Goal: Task Accomplishment & Management: Manage account settings

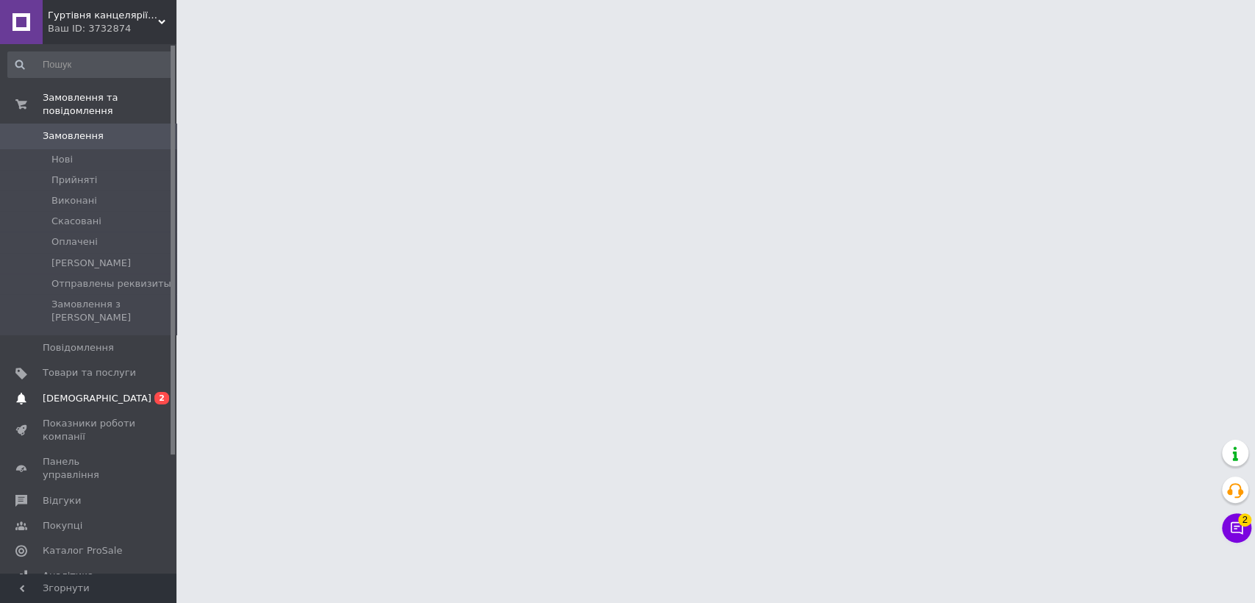
click at [100, 386] on link "[DEMOGRAPHIC_DATA] 0 2" at bounding box center [90, 398] width 180 height 25
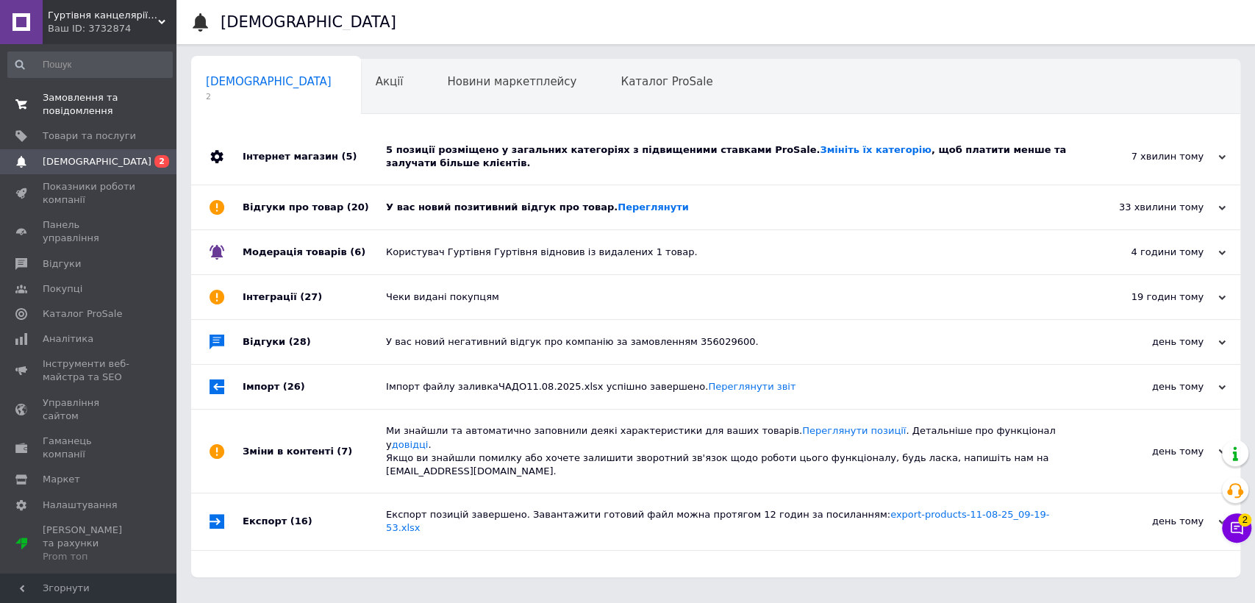
click at [71, 107] on span "Замовлення та повідомлення" at bounding box center [89, 104] width 93 height 26
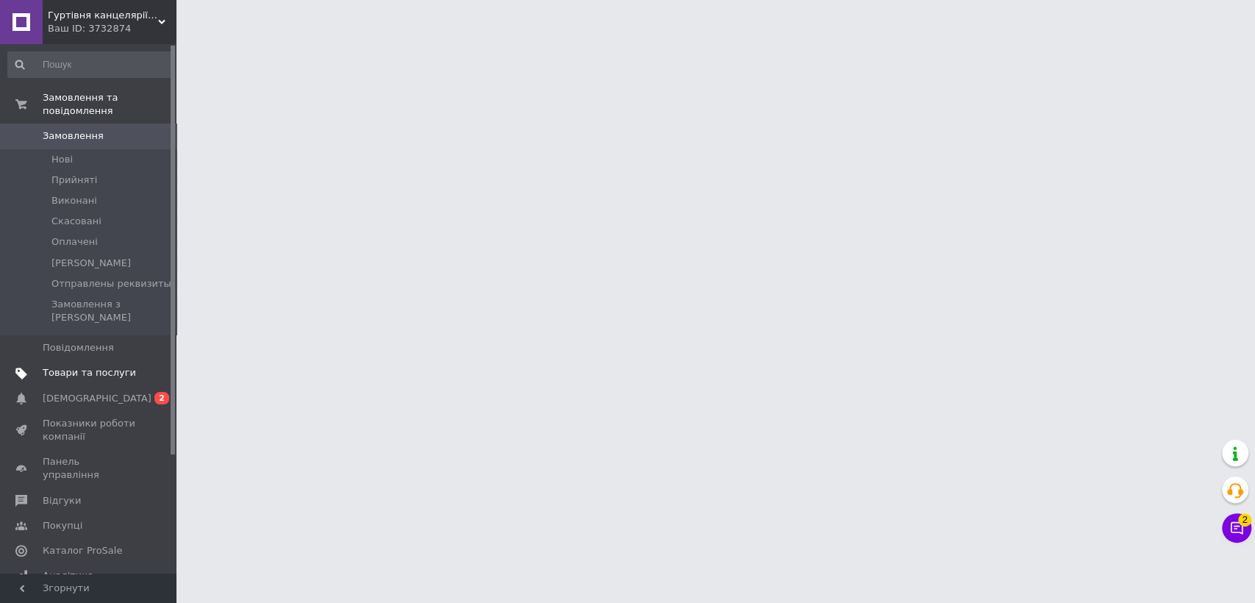
click at [78, 360] on link "Товари та послуги" at bounding box center [90, 372] width 180 height 25
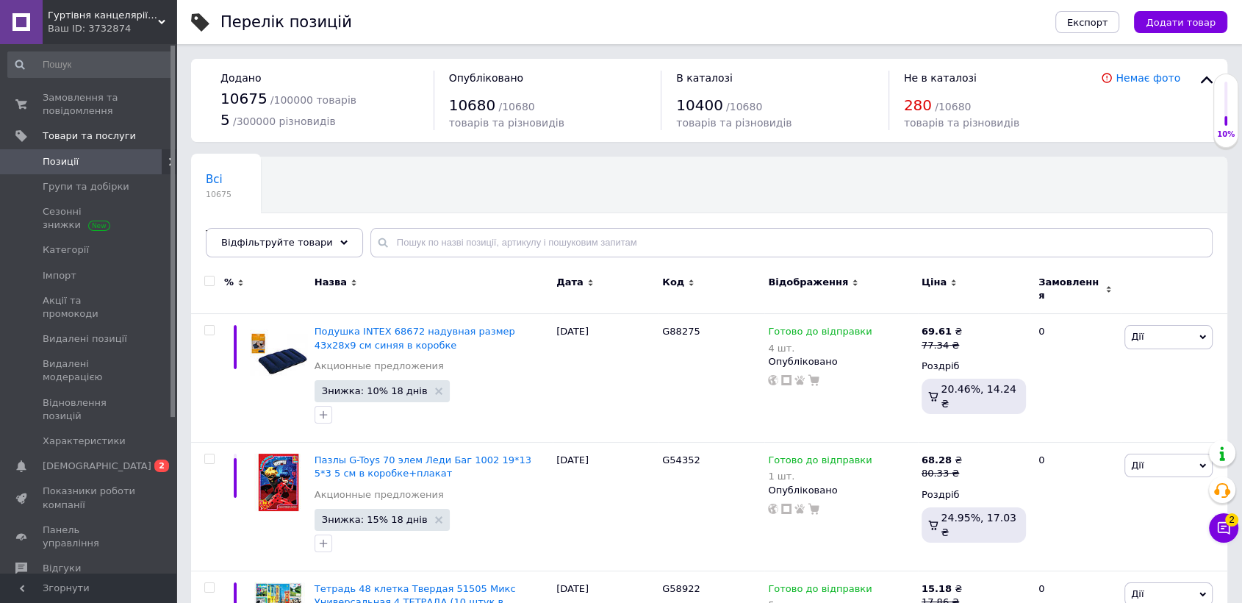
click at [448, 257] on div "Всі 10675 Товари з проблемними р... 1 Ok Відфільтровано... Зберегти" at bounding box center [709, 214] width 1037 height 121
click at [457, 243] on input "text" at bounding box center [792, 242] width 842 height 29
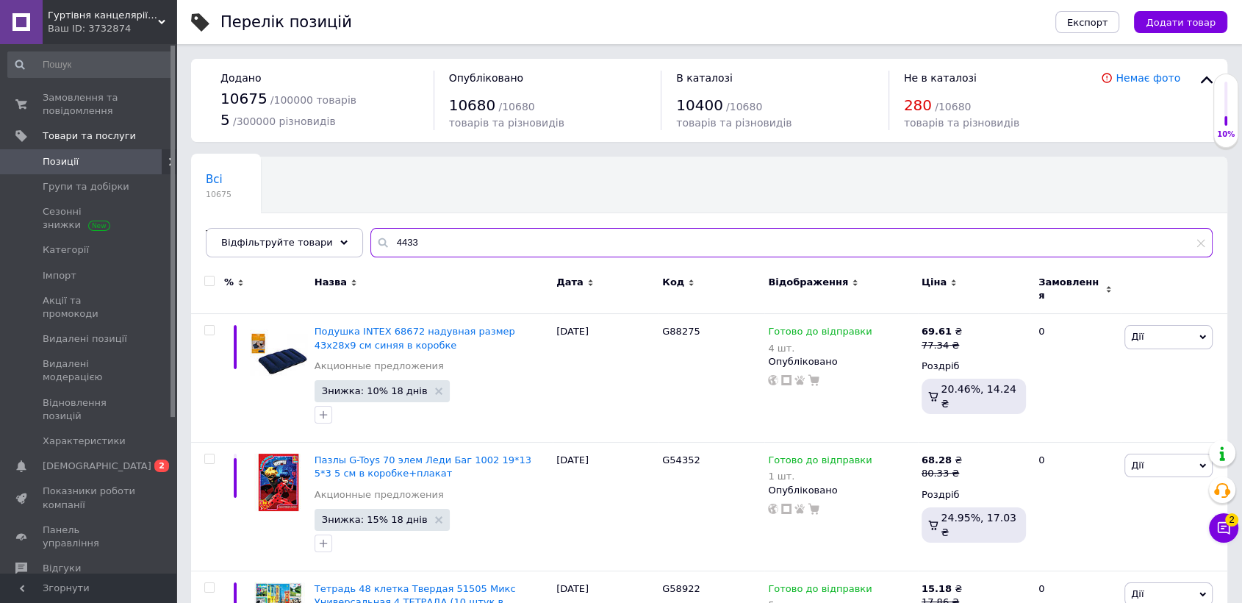
type input "4433"
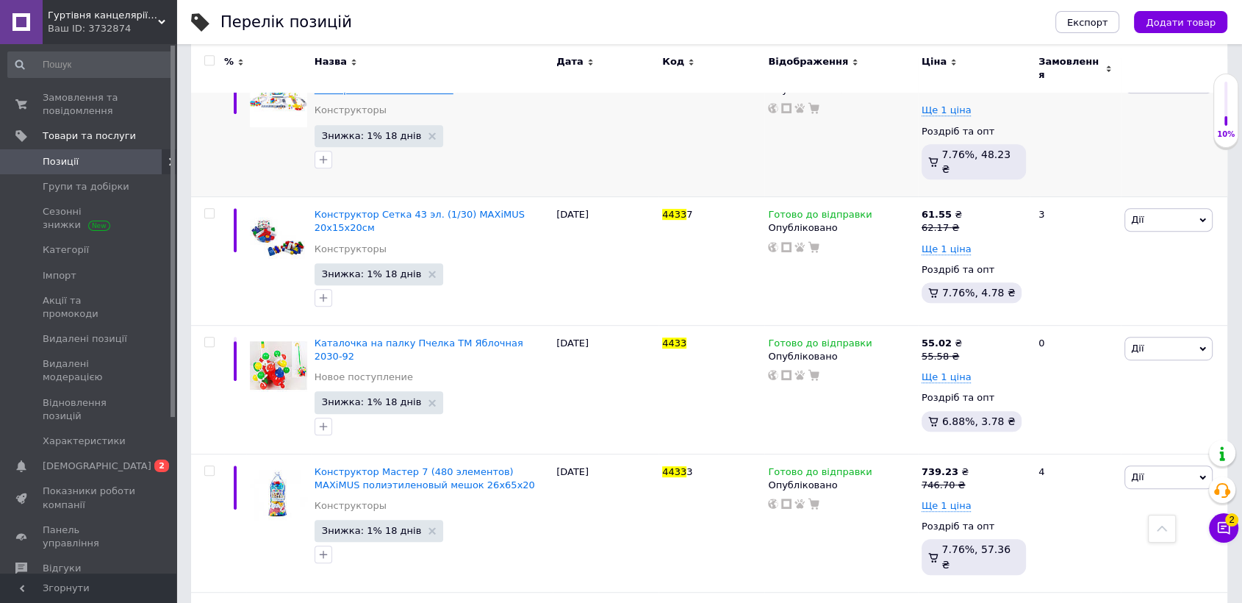
scroll to position [653, 0]
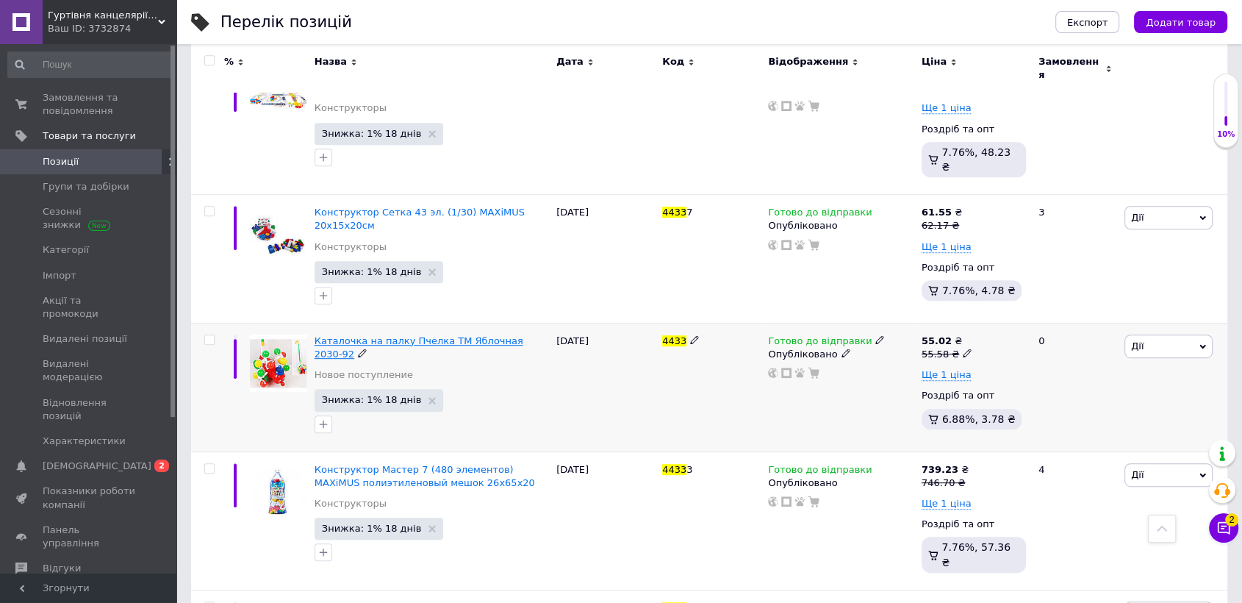
click at [358, 335] on span "Каталочка на палку Пчелка ТМ Яблочная 2030-92" at bounding box center [419, 347] width 209 height 24
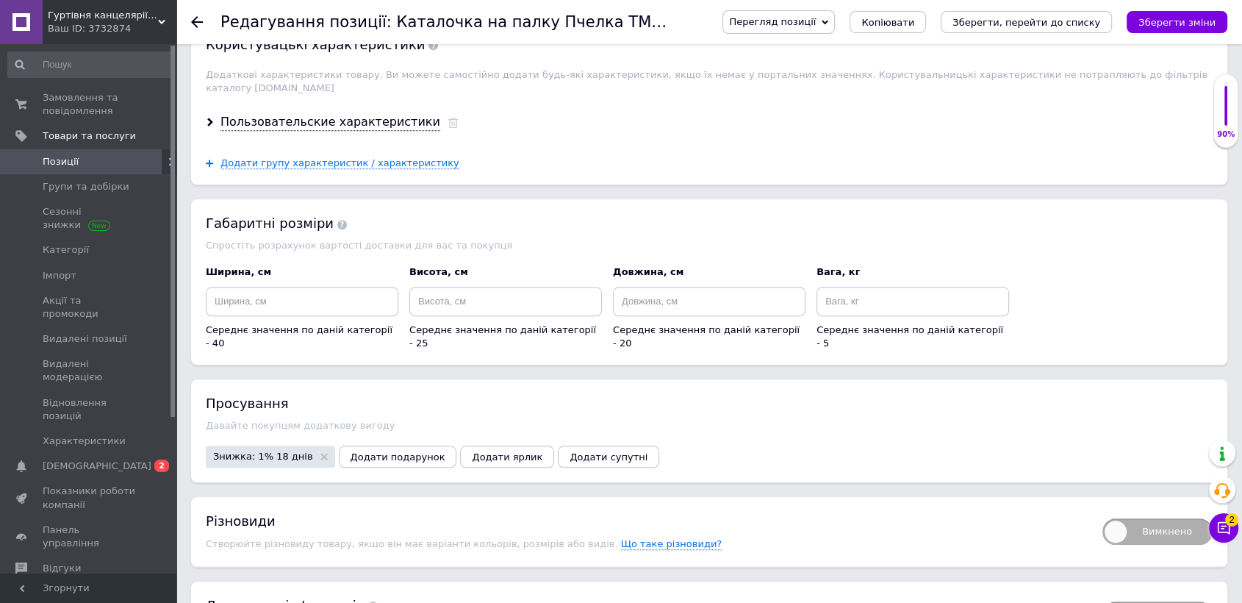
scroll to position [1306, 0]
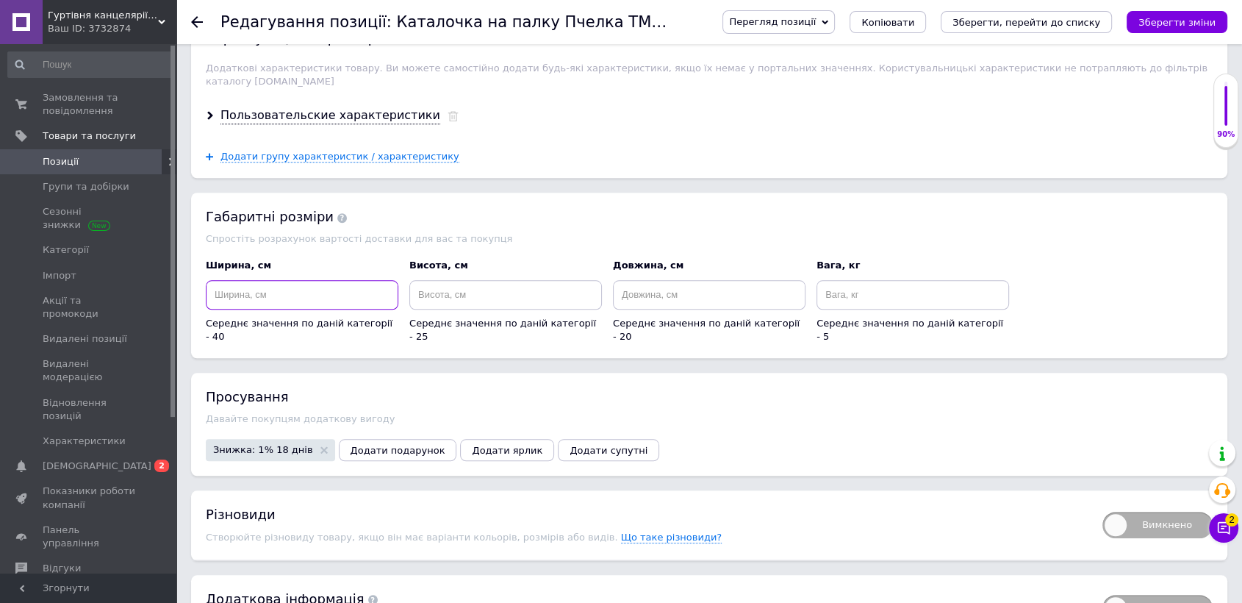
click at [311, 282] on input at bounding box center [302, 294] width 193 height 29
type input "0"
click at [311, 282] on input "0" at bounding box center [302, 294] width 193 height 29
type input "30"
click at [475, 265] on div "Висота, см Середнє значення по даній категорії - 25" at bounding box center [505, 301] width 193 height 85
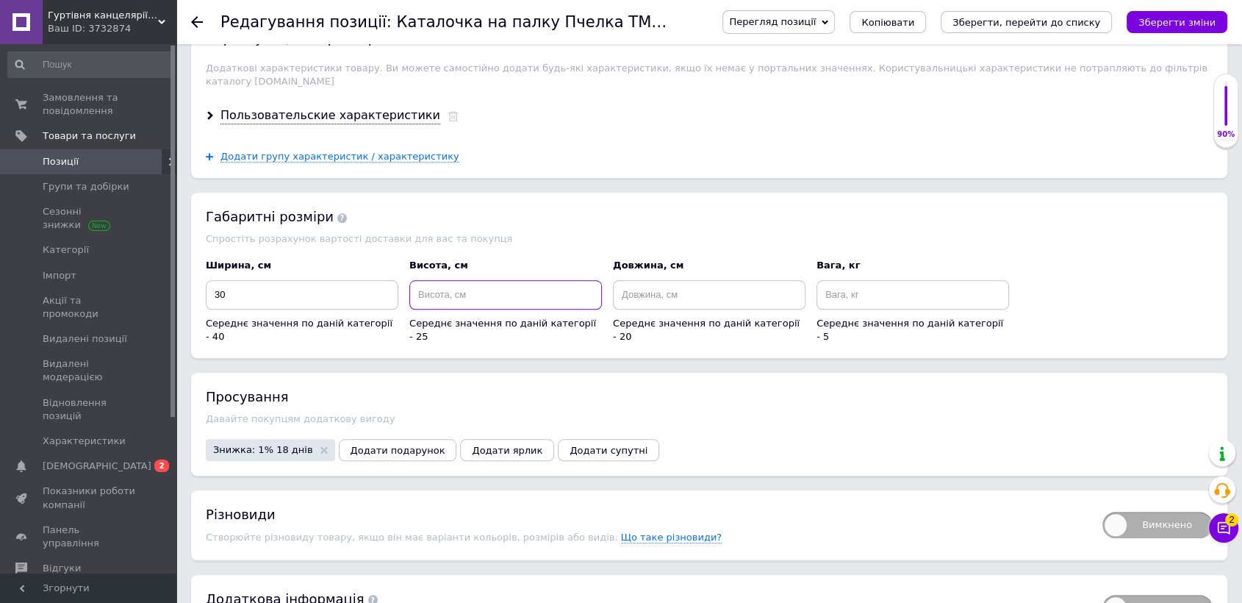
click at [474, 280] on input at bounding box center [505, 294] width 193 height 29
type input "25"
click at [672, 280] on input at bounding box center [709, 294] width 193 height 29
type input "25"
click at [886, 284] on input at bounding box center [913, 294] width 193 height 29
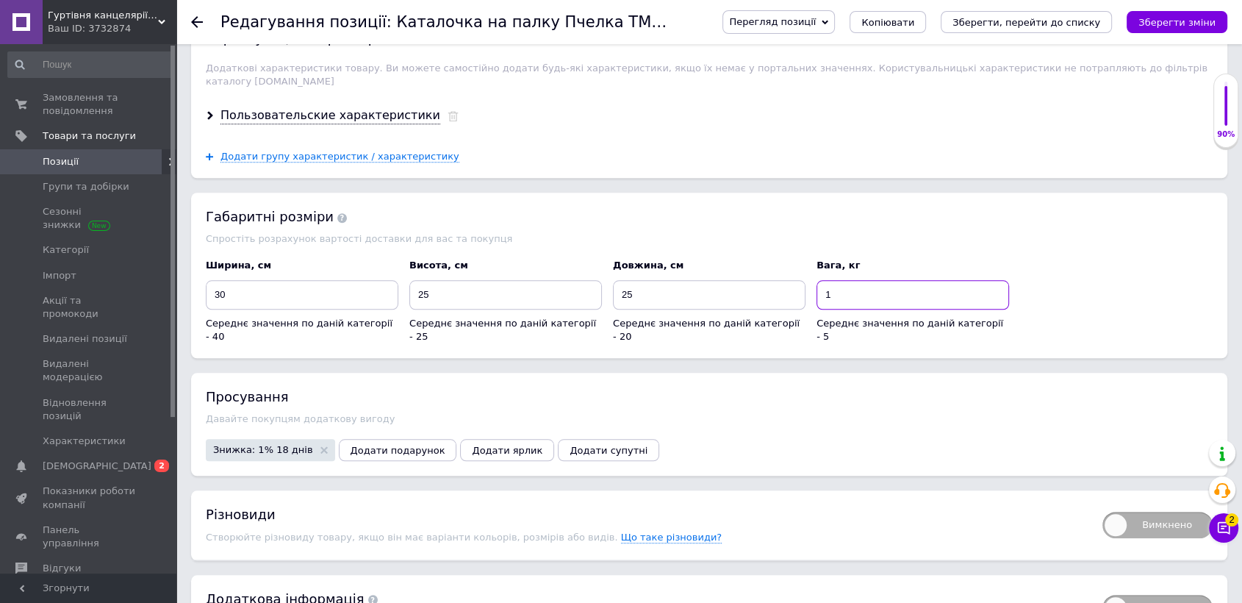
type input "1"
click at [777, 193] on div "Габаритні розміри Спростіть розрахунок вартості доставки для вас та покупця Шир…" at bounding box center [709, 275] width 1037 height 165
click at [1180, 18] on icon "Зберегти зміни" at bounding box center [1177, 22] width 77 height 11
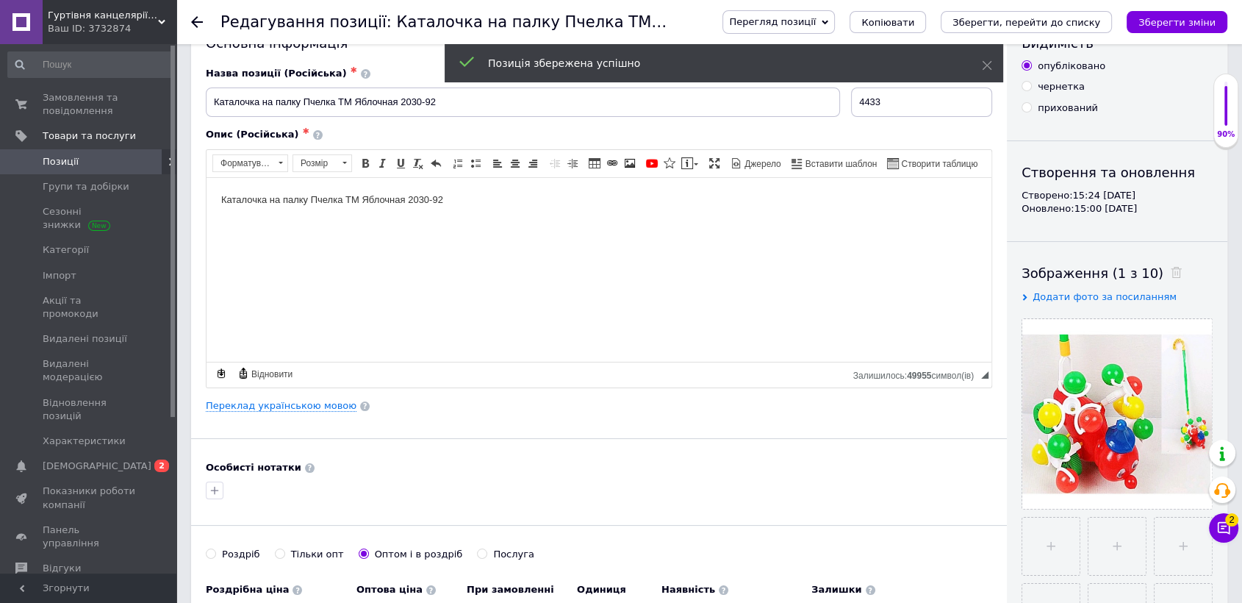
scroll to position [0, 0]
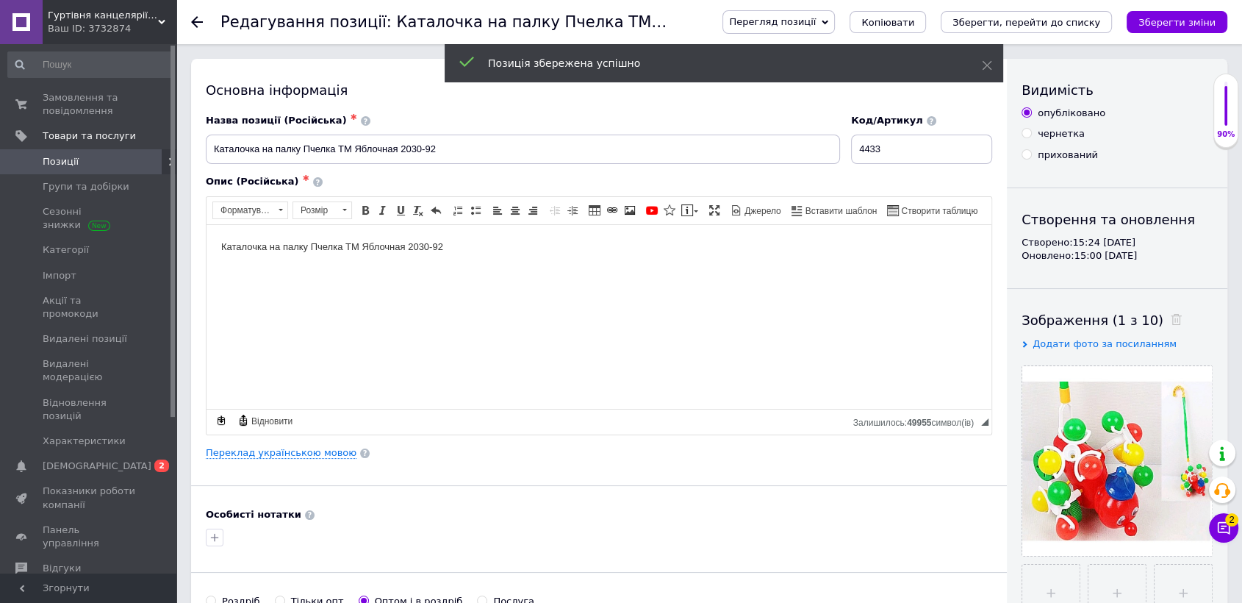
click at [656, 115] on div "Назва позиції (Російська) ✱" at bounding box center [523, 120] width 634 height 13
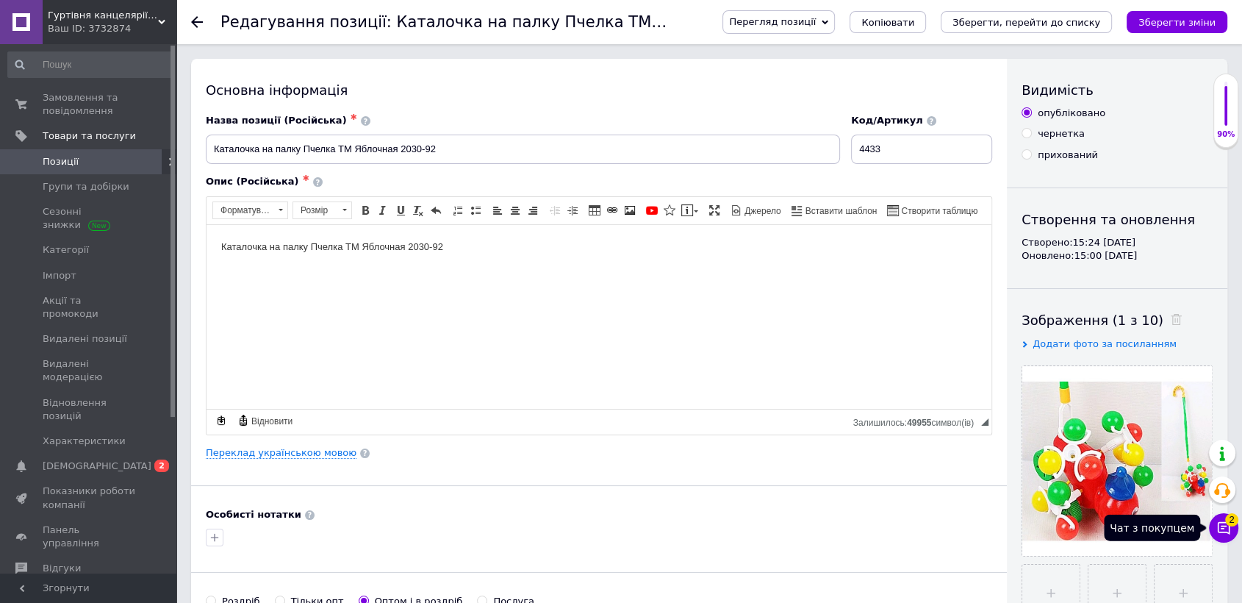
click at [1229, 526] on icon at bounding box center [1224, 528] width 12 height 12
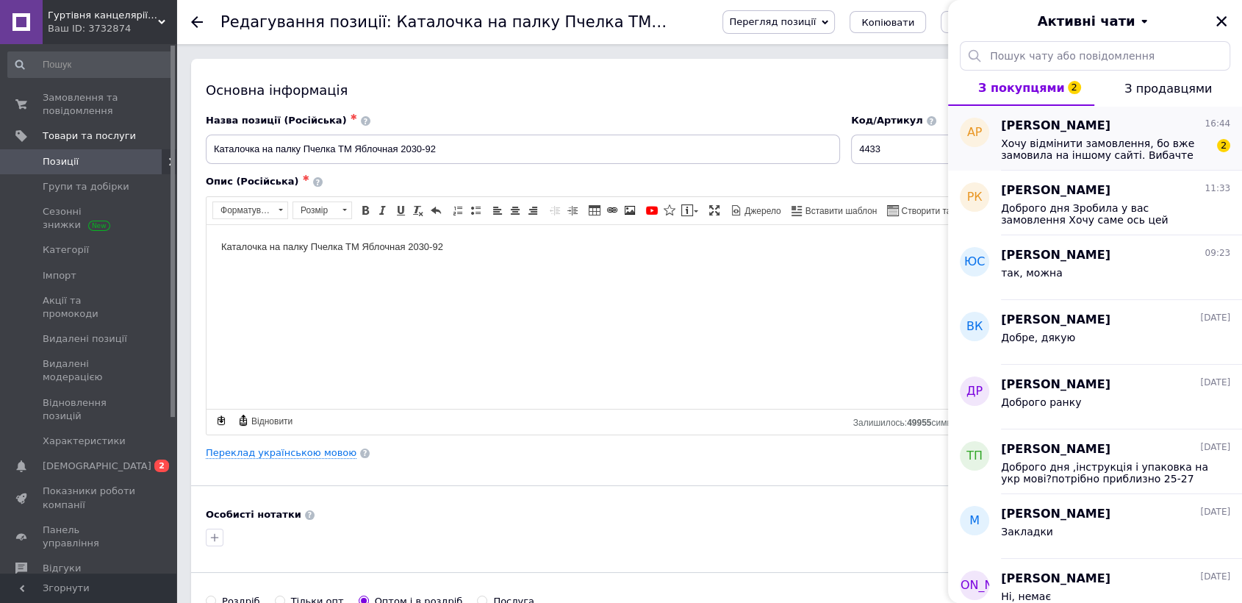
click at [1006, 145] on span "Хочу відмінити замовлення, бо вже замовила на іншому сайті. Вибачте" at bounding box center [1105, 149] width 209 height 24
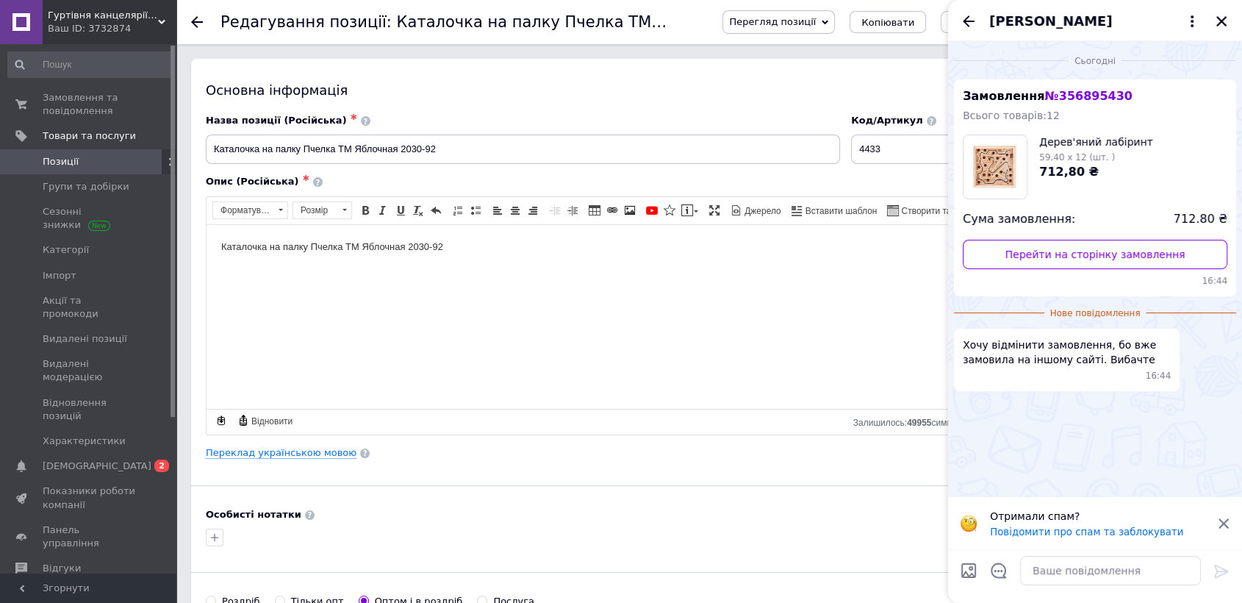
click at [1048, 427] on div "Сьогодні Замовлення № 356895430 Всього товарів: 12 Дерев'яний лабіринт 59,40 x …" at bounding box center [1095, 269] width 294 height 456
click at [1224, 522] on icon at bounding box center [1224, 523] width 10 height 10
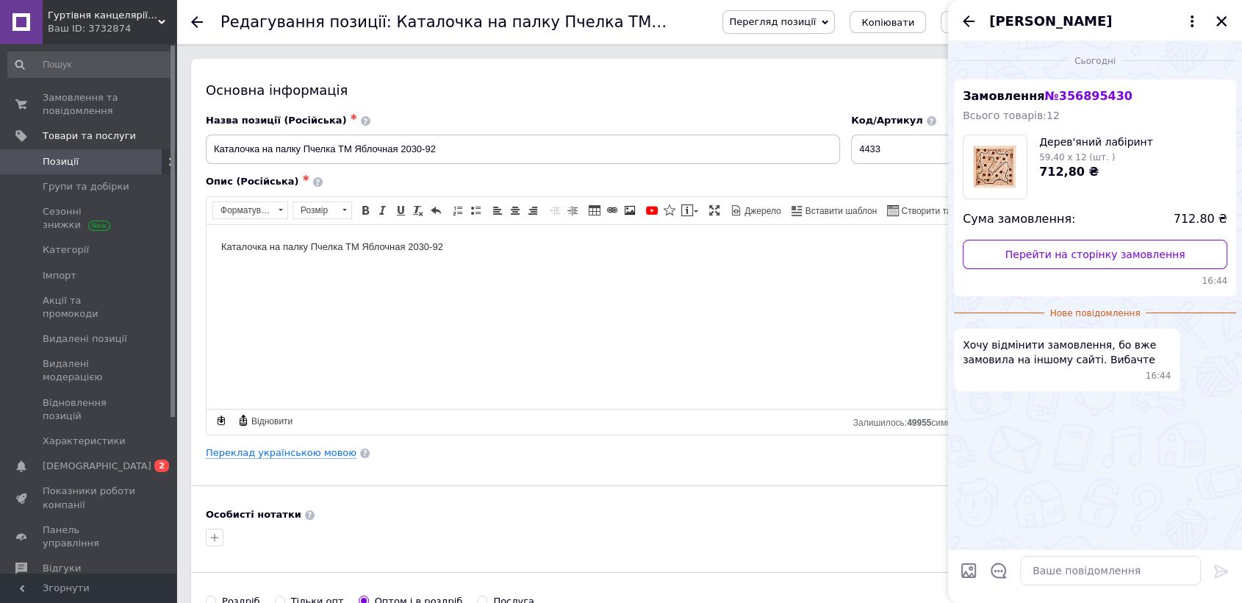
click at [1203, 429] on div "Сьогодні Замовлення № 356895430 Всього товарів: 12 Дерев'яний лабіринт 59,40 x …" at bounding box center [1095, 295] width 294 height 508
click at [1084, 576] on textarea at bounding box center [1110, 570] width 181 height 29
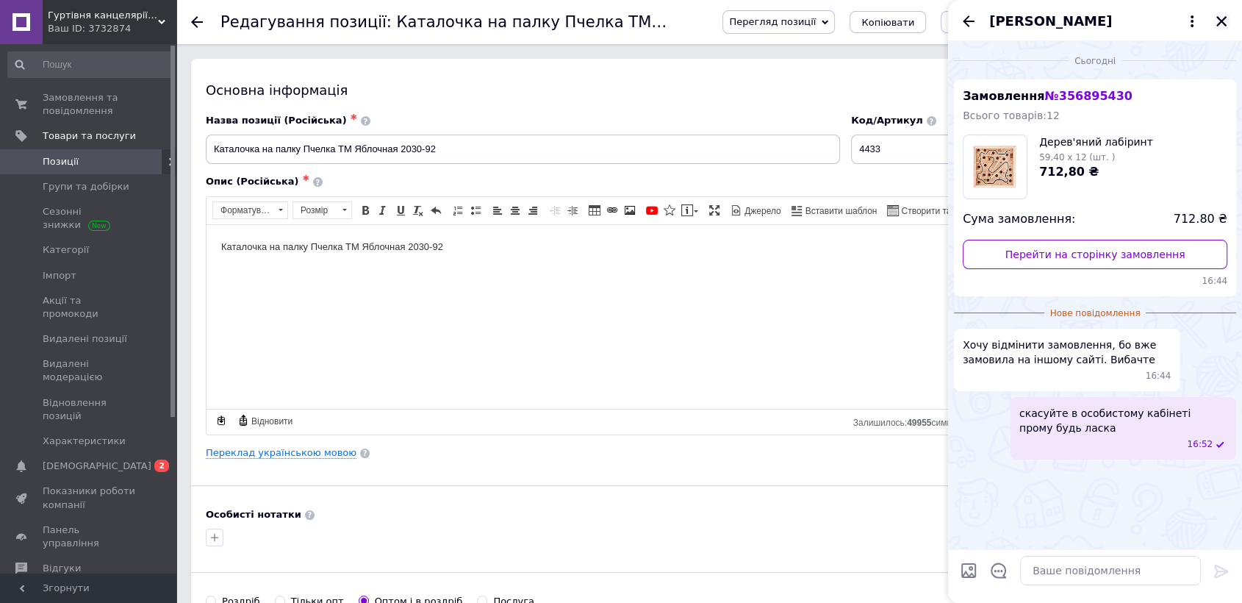
click at [1213, 15] on button "Закрити" at bounding box center [1222, 21] width 18 height 18
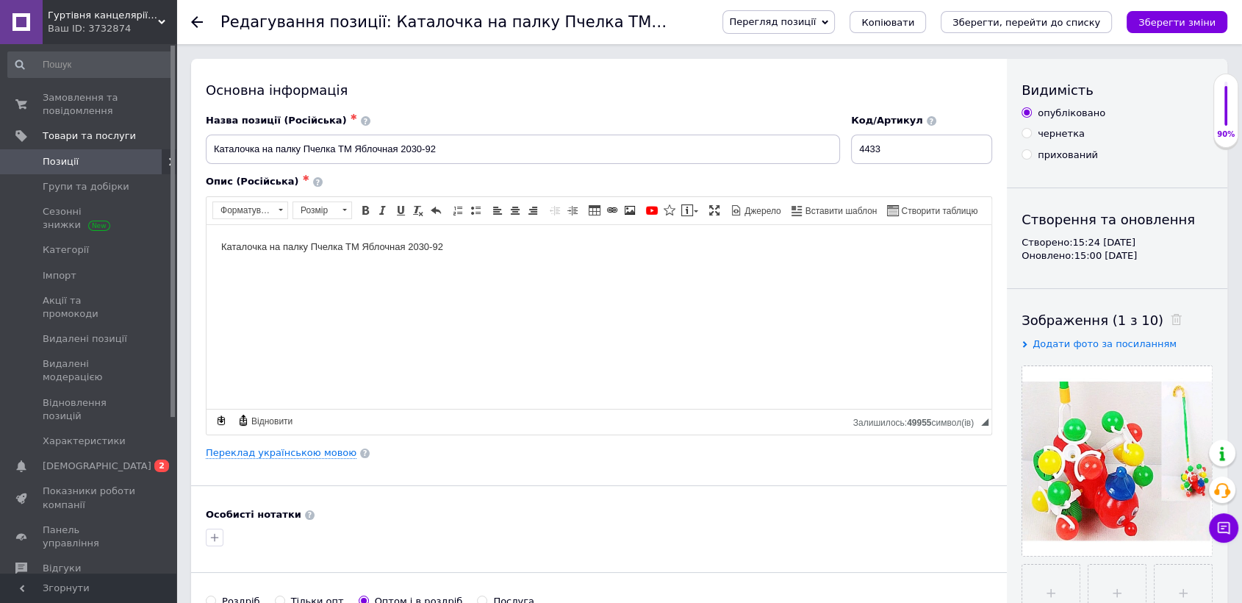
click at [200, 23] on icon at bounding box center [197, 22] width 12 height 12
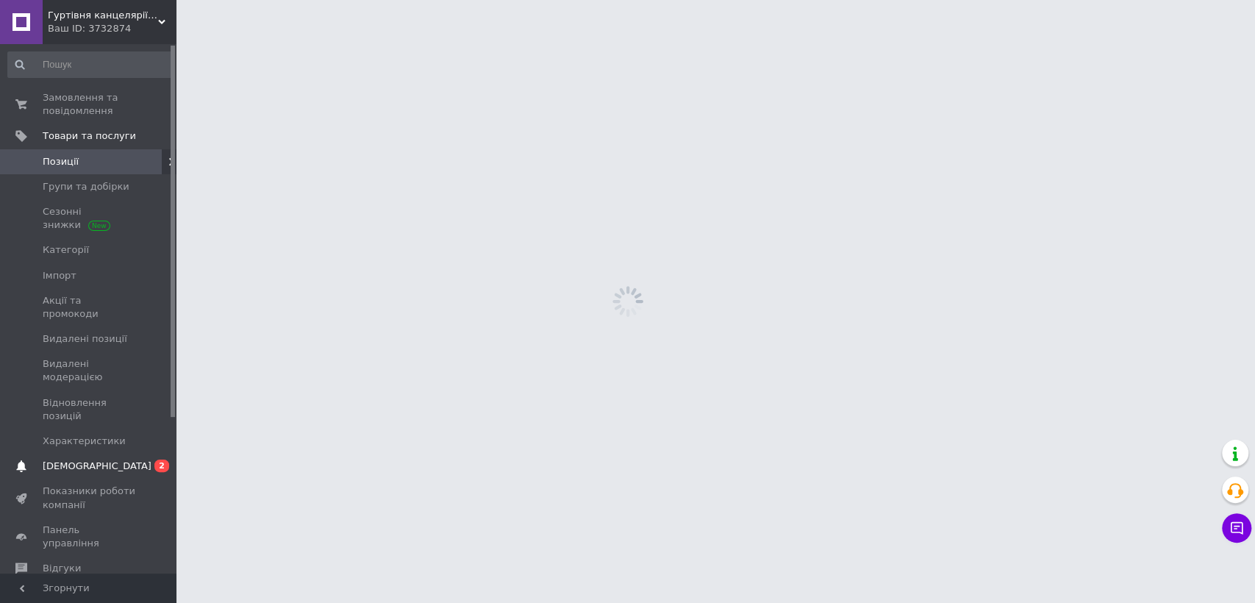
click at [84, 454] on link "[DEMOGRAPHIC_DATA] 0 2" at bounding box center [90, 466] width 180 height 25
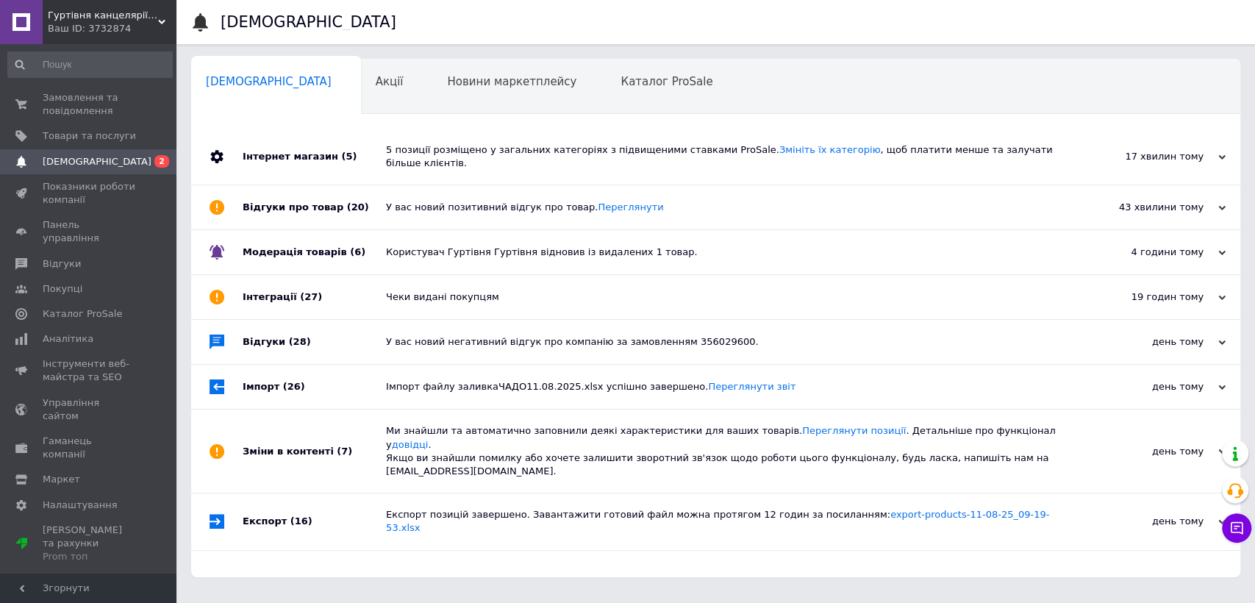
click at [452, 154] on div "5 позиції розміщено у загальних категоріях з підвищеними ставками ProSale. Змін…" at bounding box center [732, 156] width 693 height 26
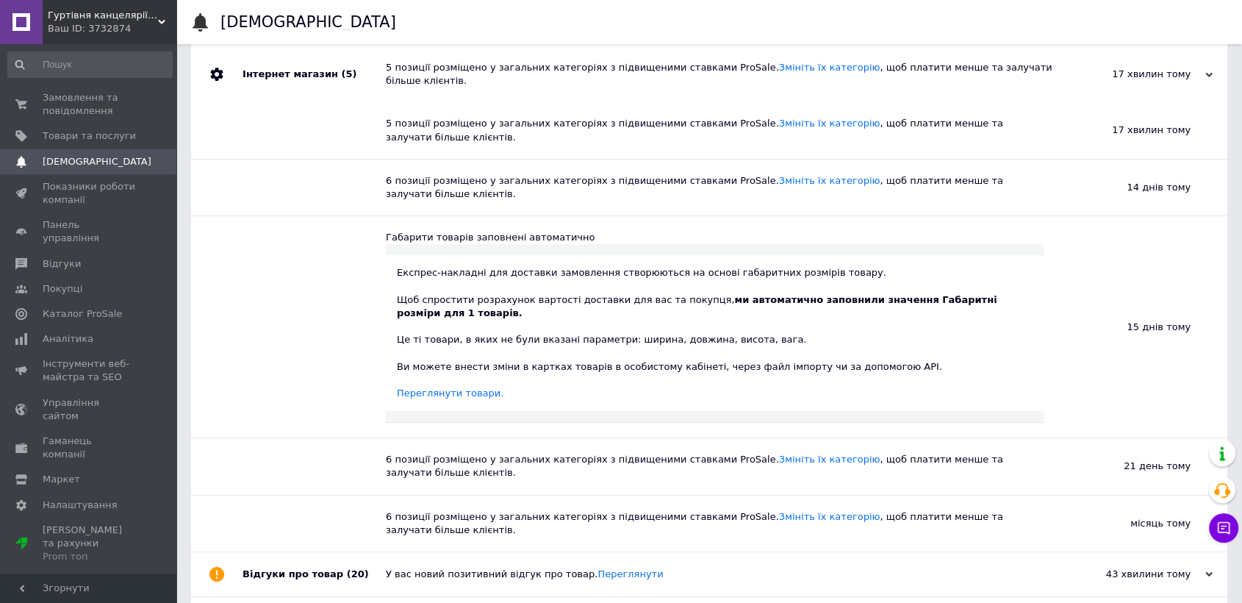
scroll to position [163, 0]
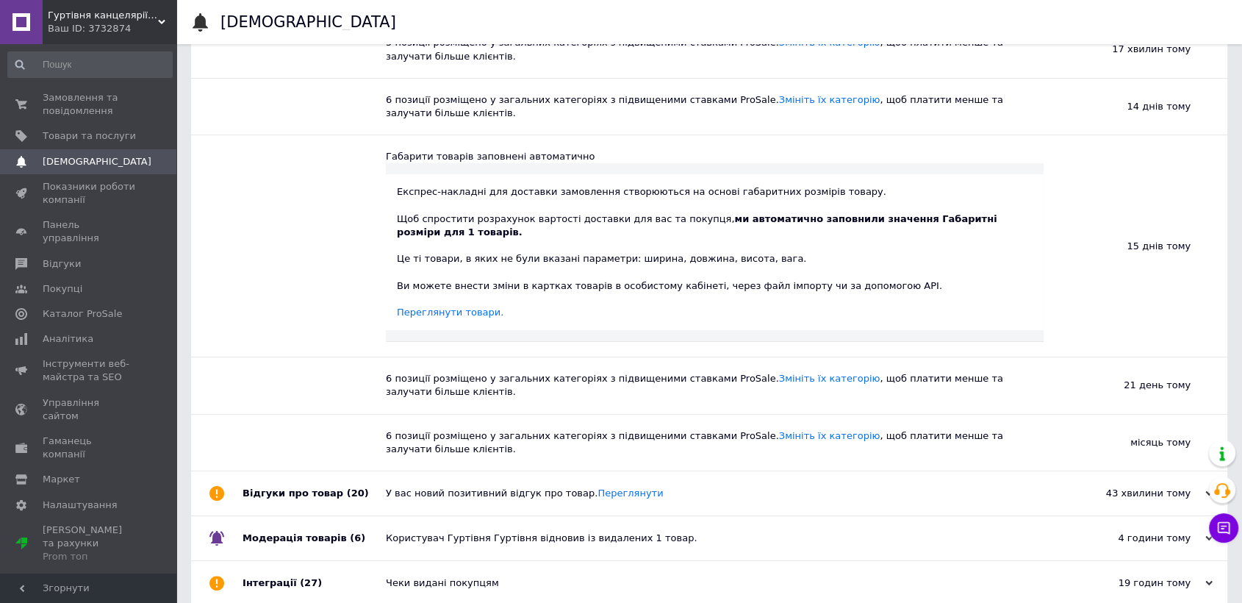
click at [531, 471] on div "У вас новий позитивний відгук про товар. [GEOGRAPHIC_DATA]" at bounding box center [726, 493] width 680 height 44
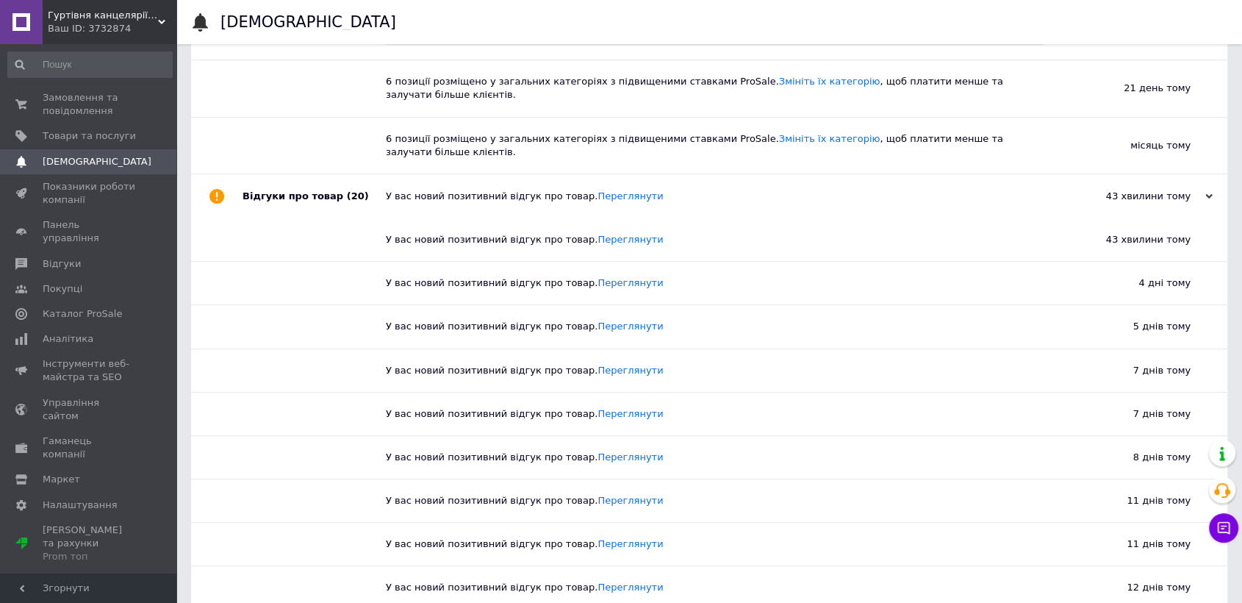
scroll to position [490, 0]
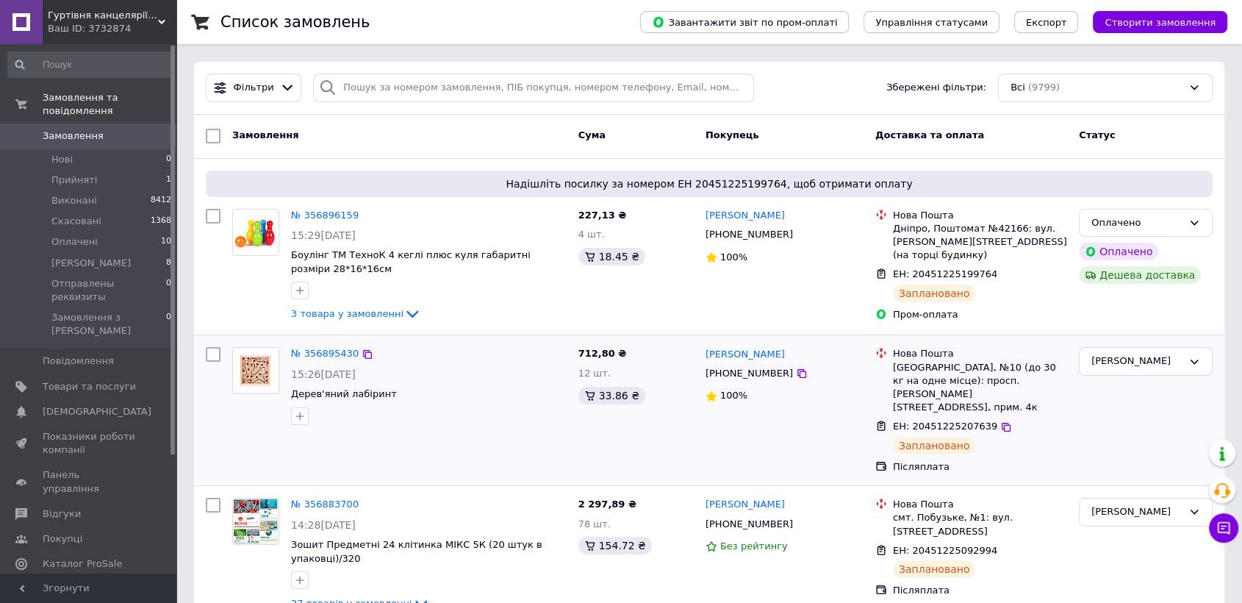
click at [323, 346] on div "№ 356895430" at bounding box center [325, 354] width 71 height 17
click at [326, 346] on div "№ 356895430" at bounding box center [325, 354] width 71 height 17
click at [331, 354] on link "№ 356895430" at bounding box center [325, 353] width 68 height 11
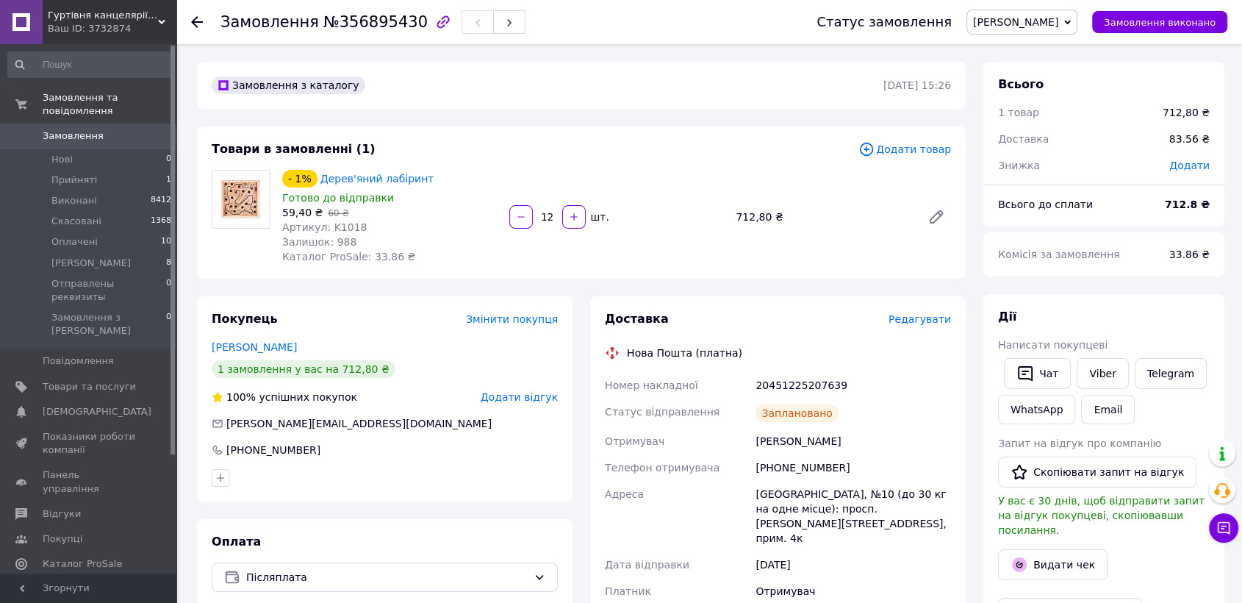
click at [929, 315] on span "Редагувати" at bounding box center [920, 319] width 62 height 12
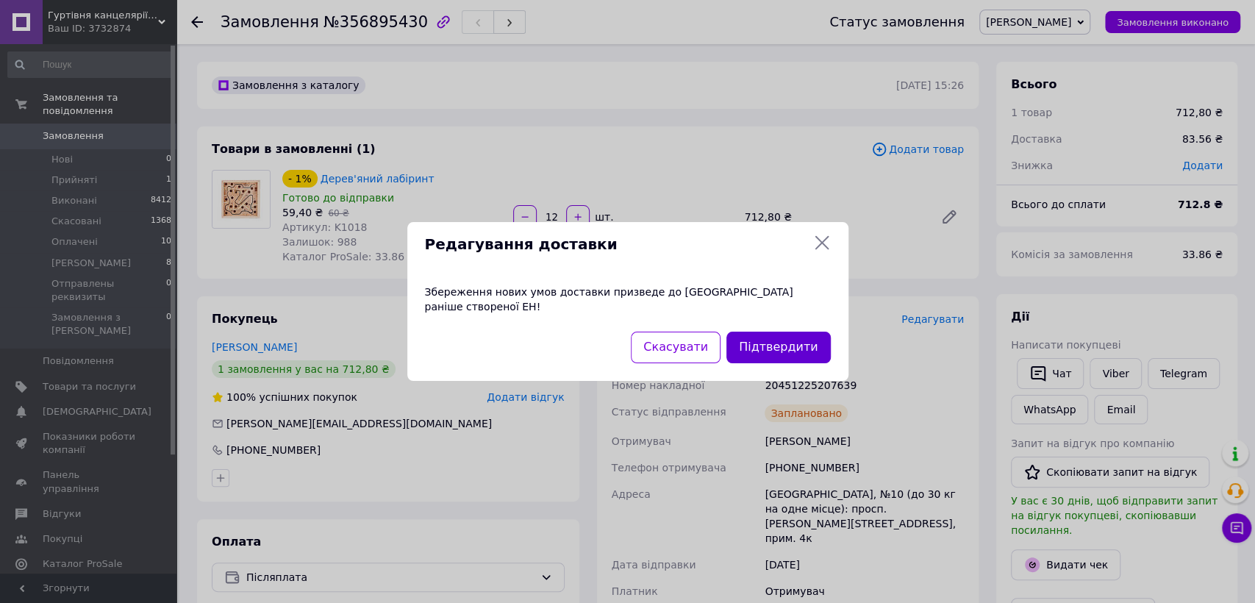
click at [766, 343] on button "Підтвердити" at bounding box center [778, 348] width 104 height 32
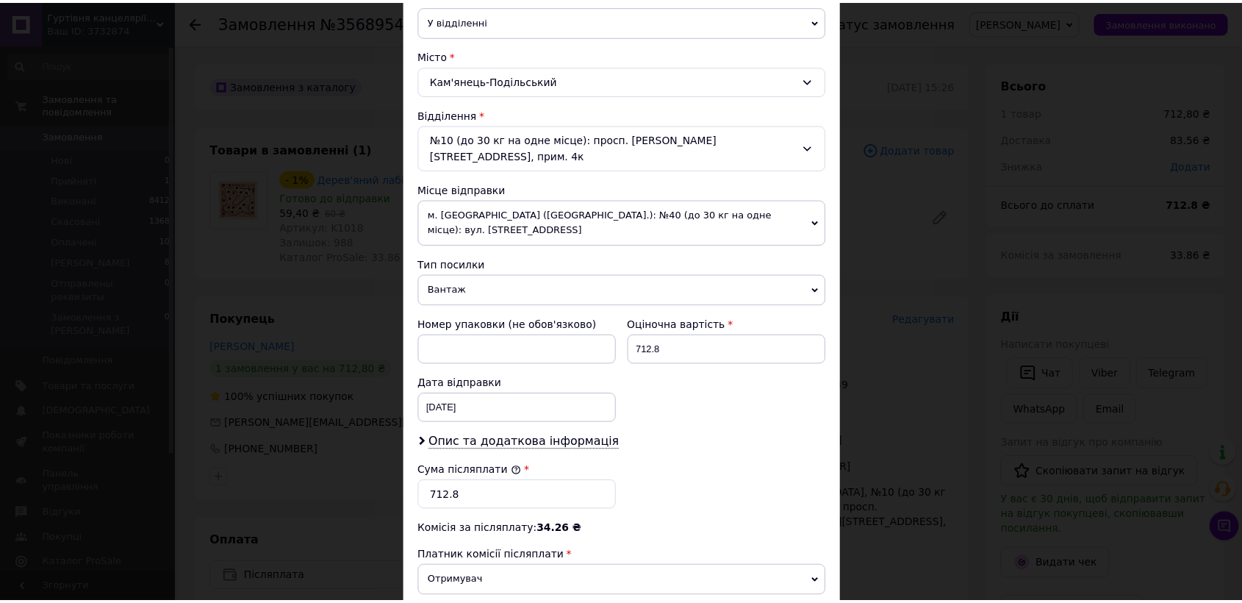
scroll to position [531, 0]
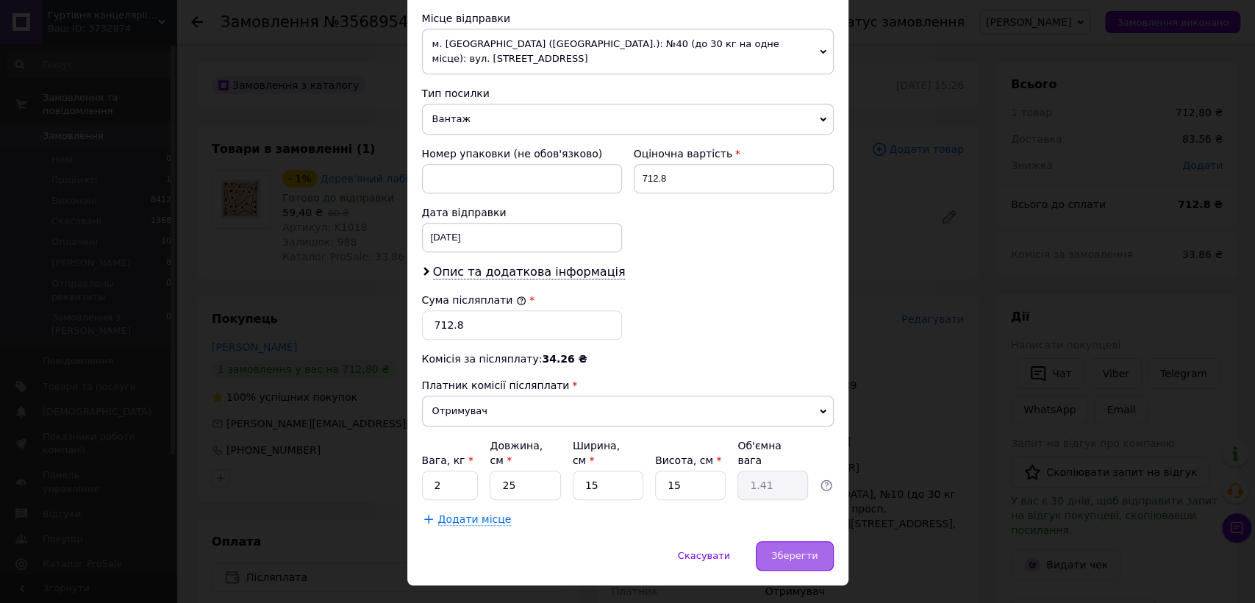
click at [794, 550] on span "Зберегти" at bounding box center [794, 555] width 46 height 11
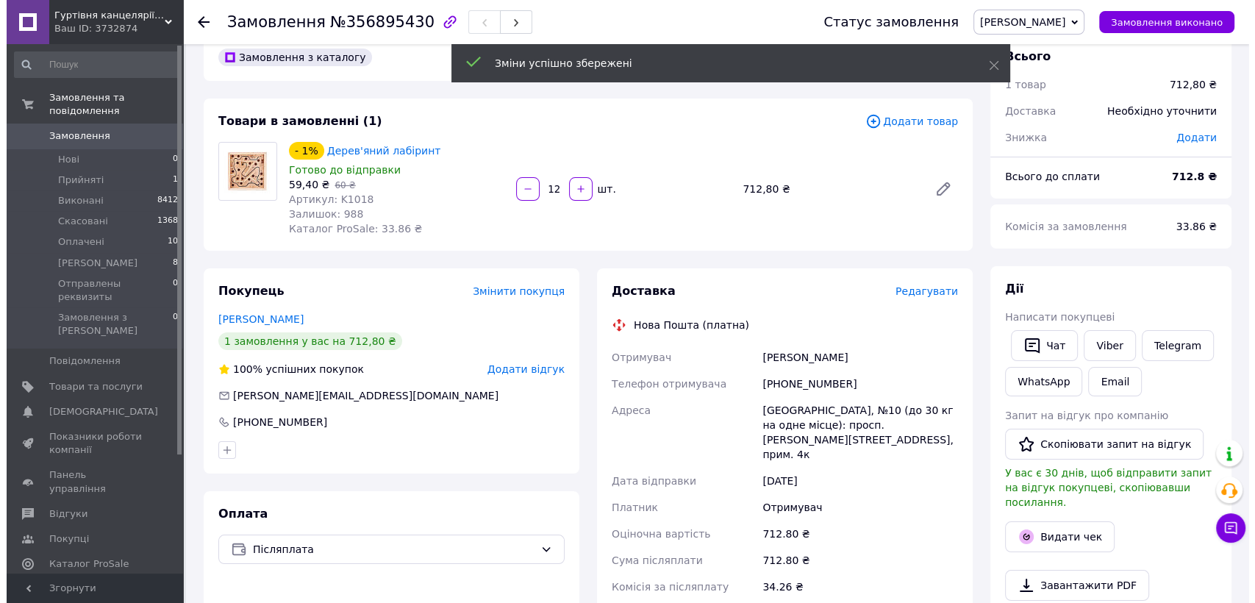
scroll to position [0, 0]
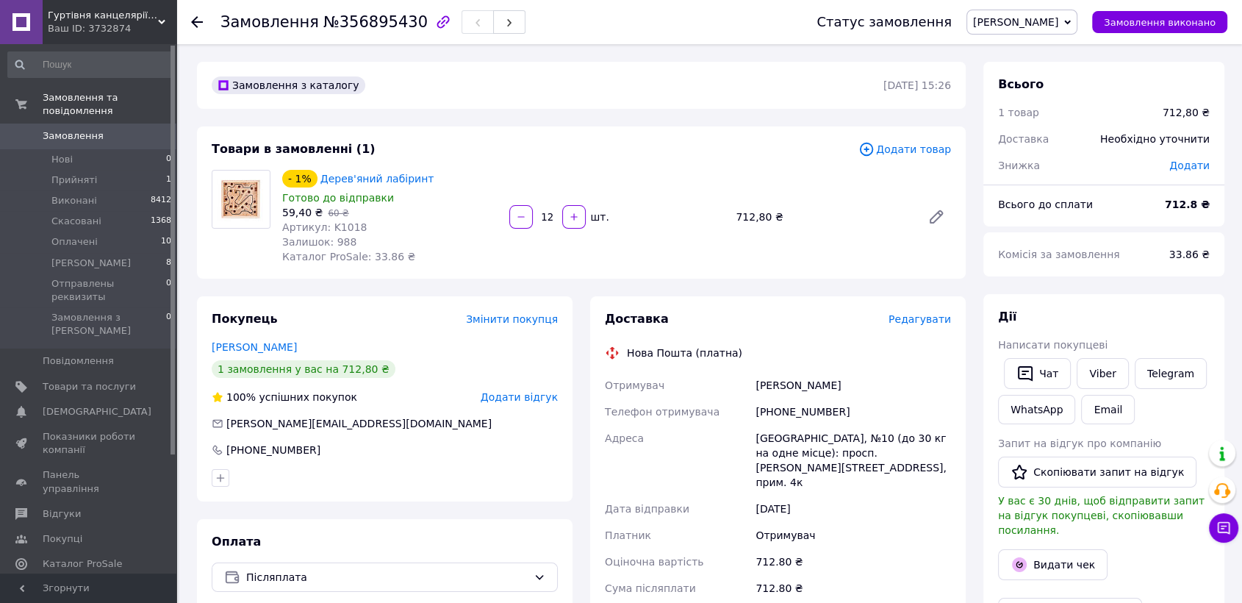
click at [1234, 520] on button "Чат з покупцем" at bounding box center [1223, 527] width 29 height 29
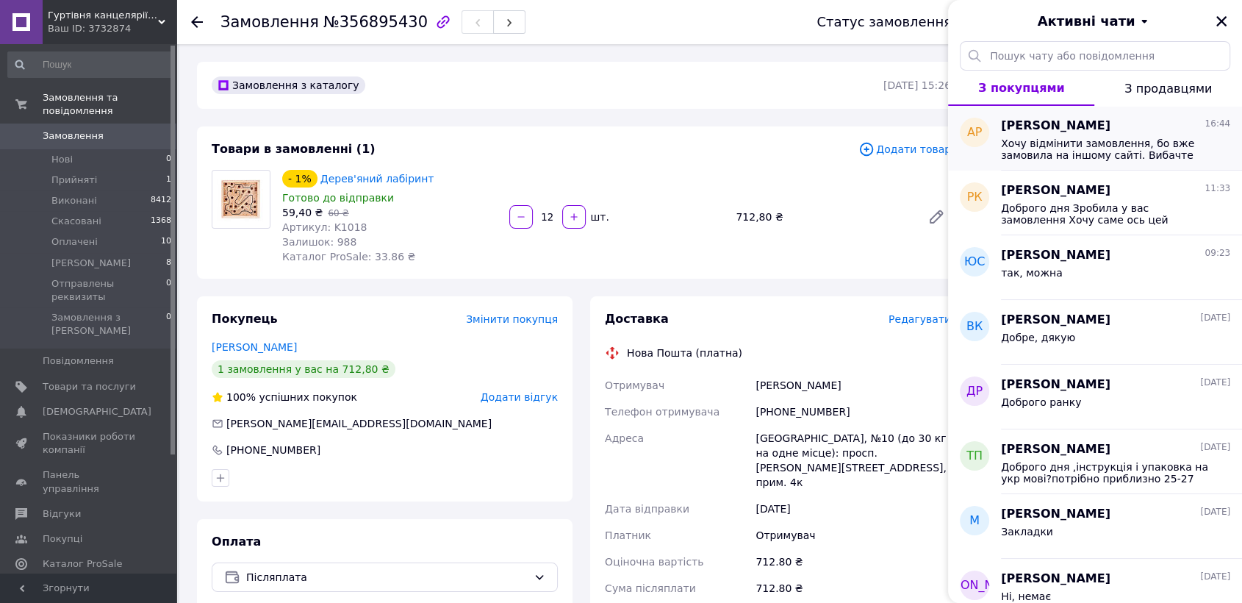
click at [1122, 140] on span "Хочу відмінити замовлення, бо вже замовила на іншому сайті. Вибачте" at bounding box center [1105, 149] width 209 height 24
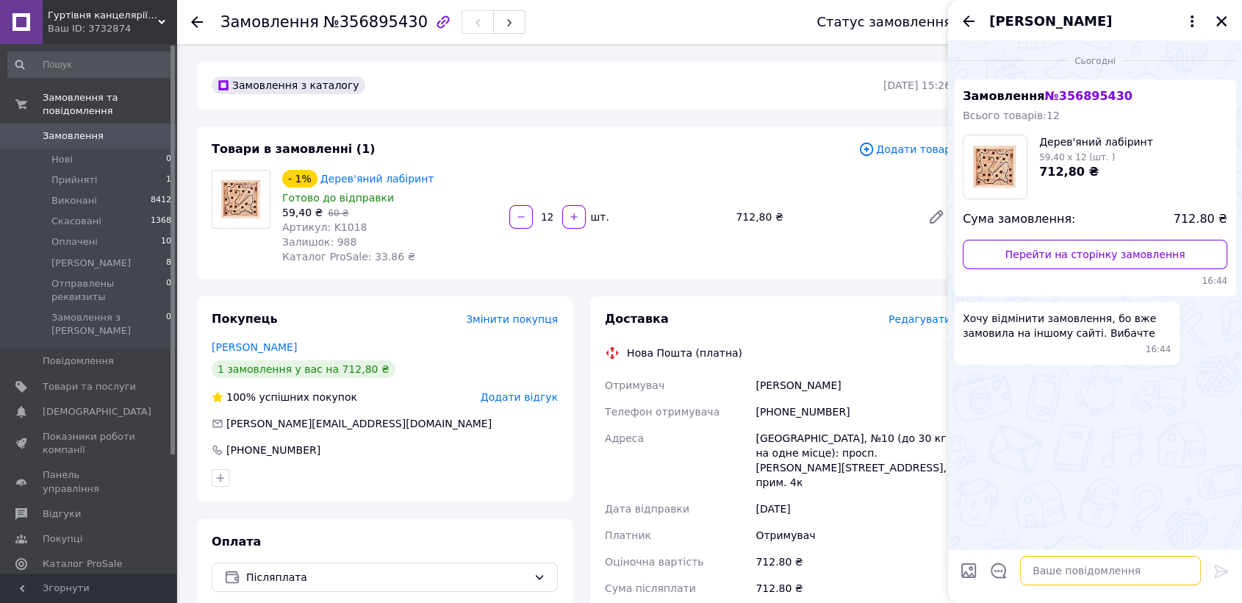
click at [1052, 574] on textarea at bounding box center [1110, 570] width 181 height 29
type textarea "c"
type textarea "скасуйте в особистому кабінеті прому будь ласка"
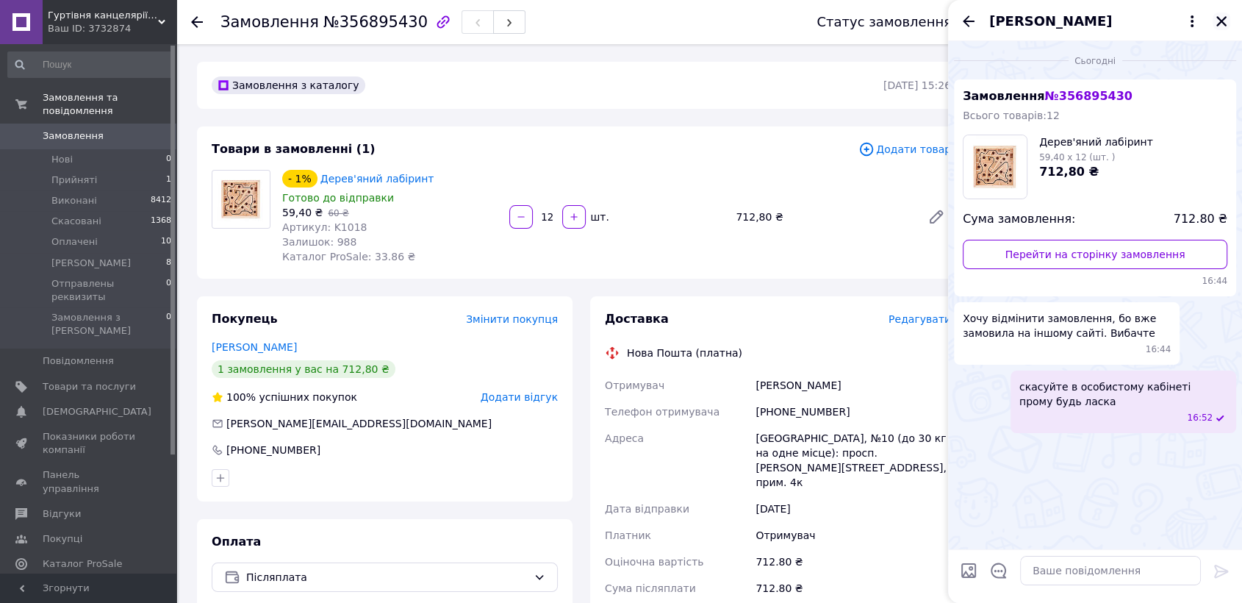
click at [1224, 23] on icon "Закрити" at bounding box center [1222, 21] width 10 height 10
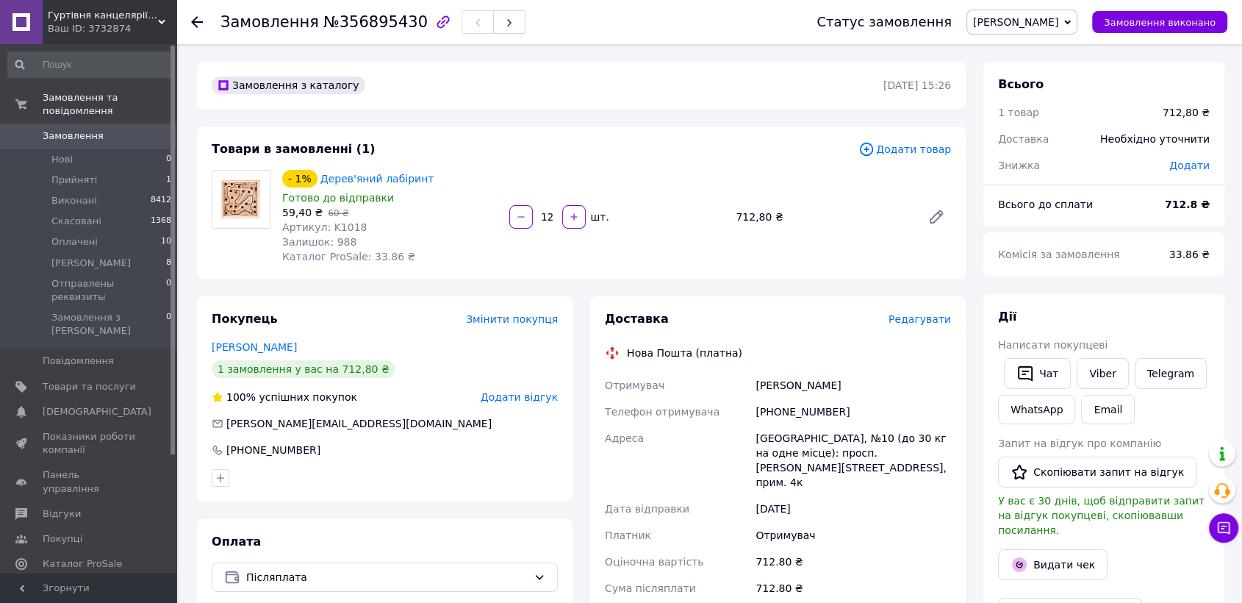
click at [933, 323] on span "Редагувати" at bounding box center [920, 319] width 62 height 12
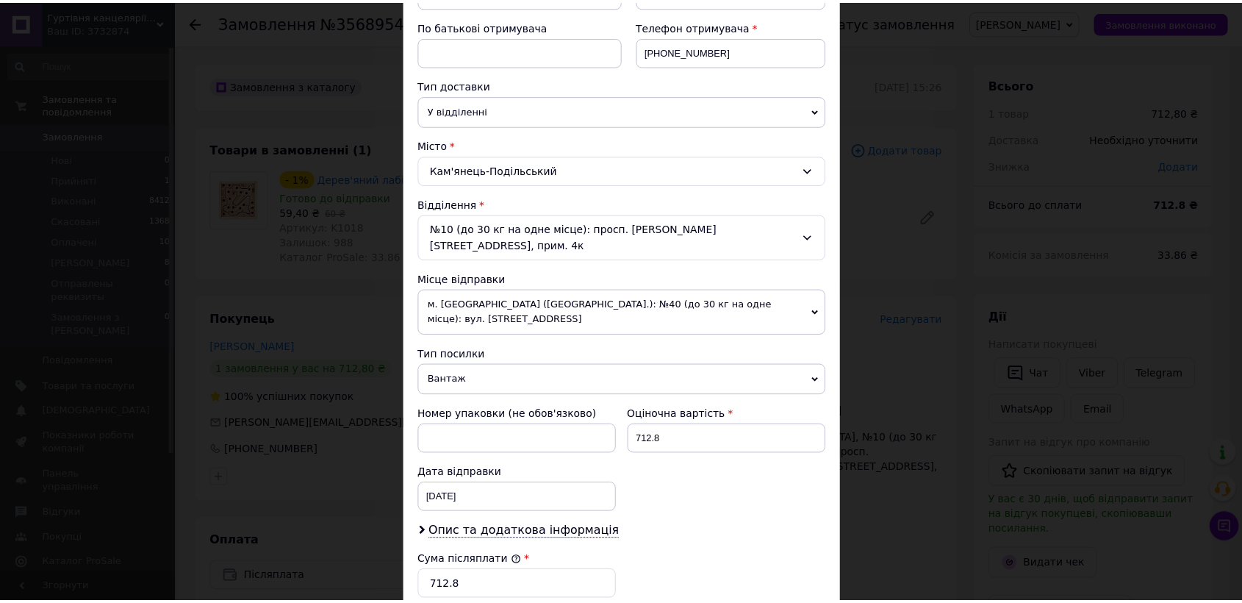
scroll to position [531, 0]
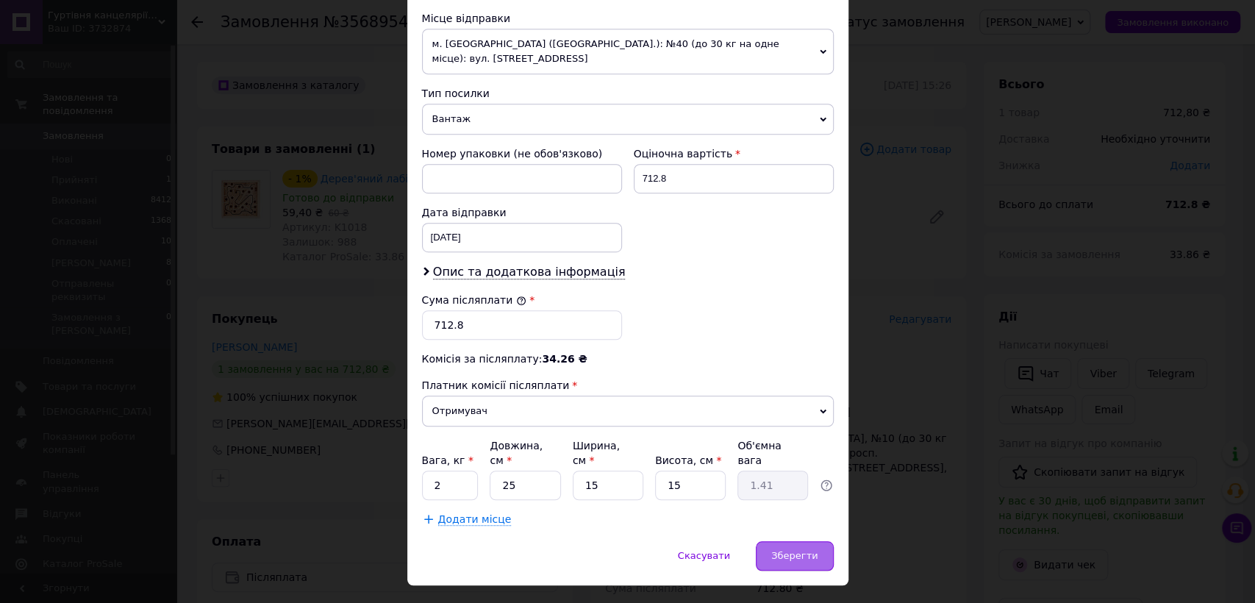
click at [793, 541] on div "Зберегти" at bounding box center [794, 555] width 77 height 29
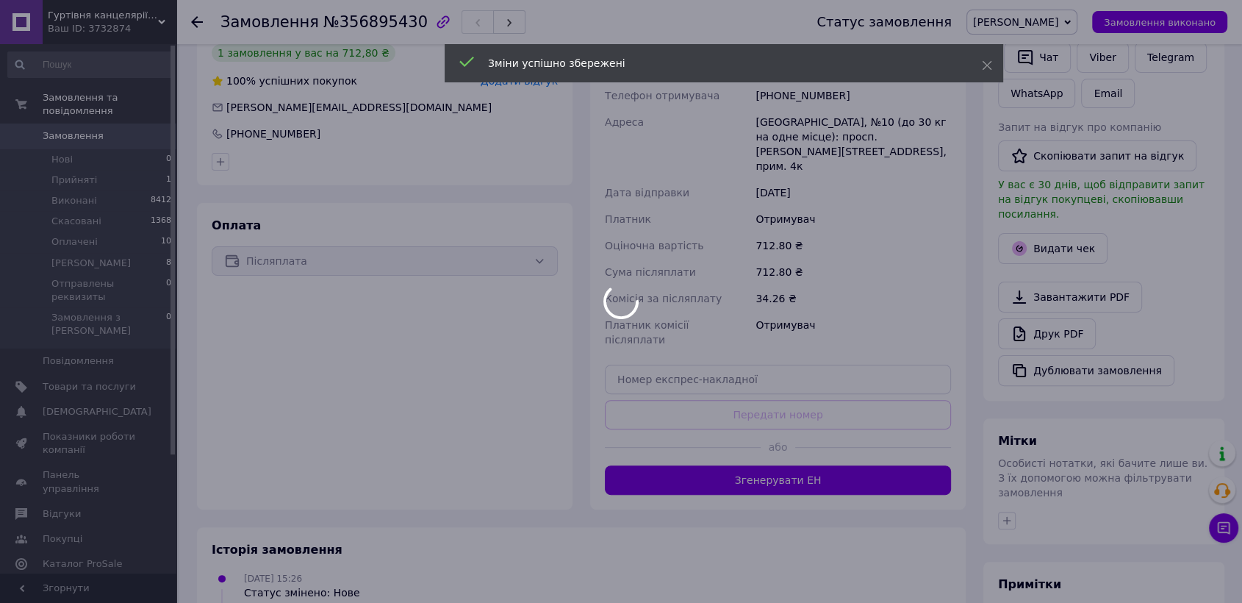
scroll to position [571, 0]
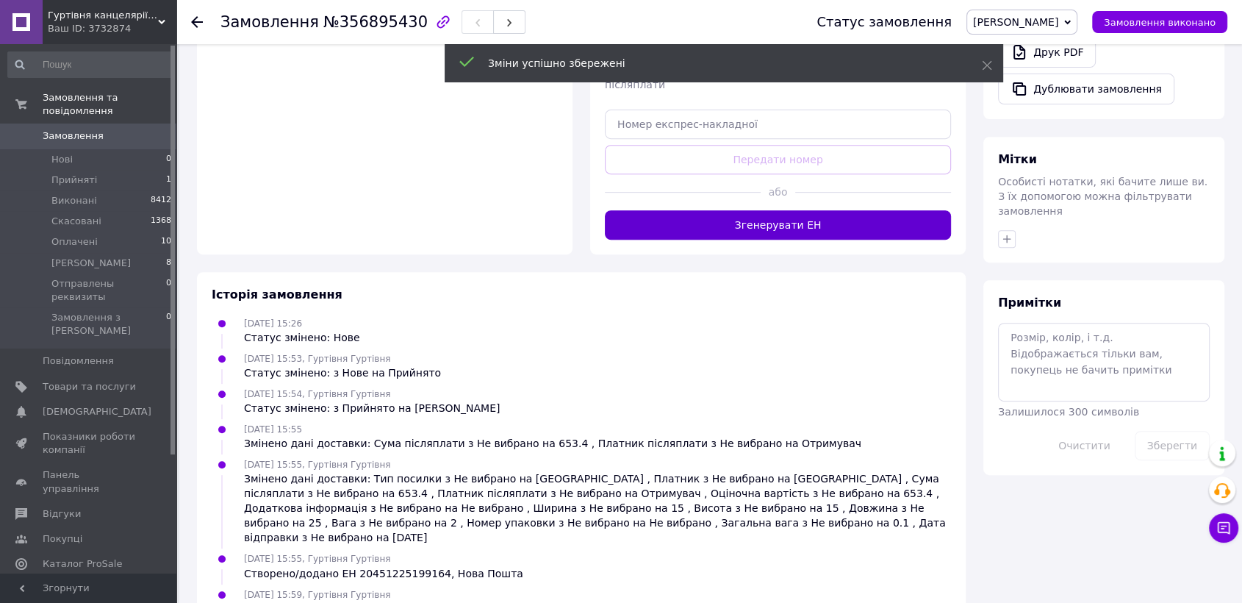
click at [776, 210] on button "Згенерувати ЕН" at bounding box center [778, 224] width 346 height 29
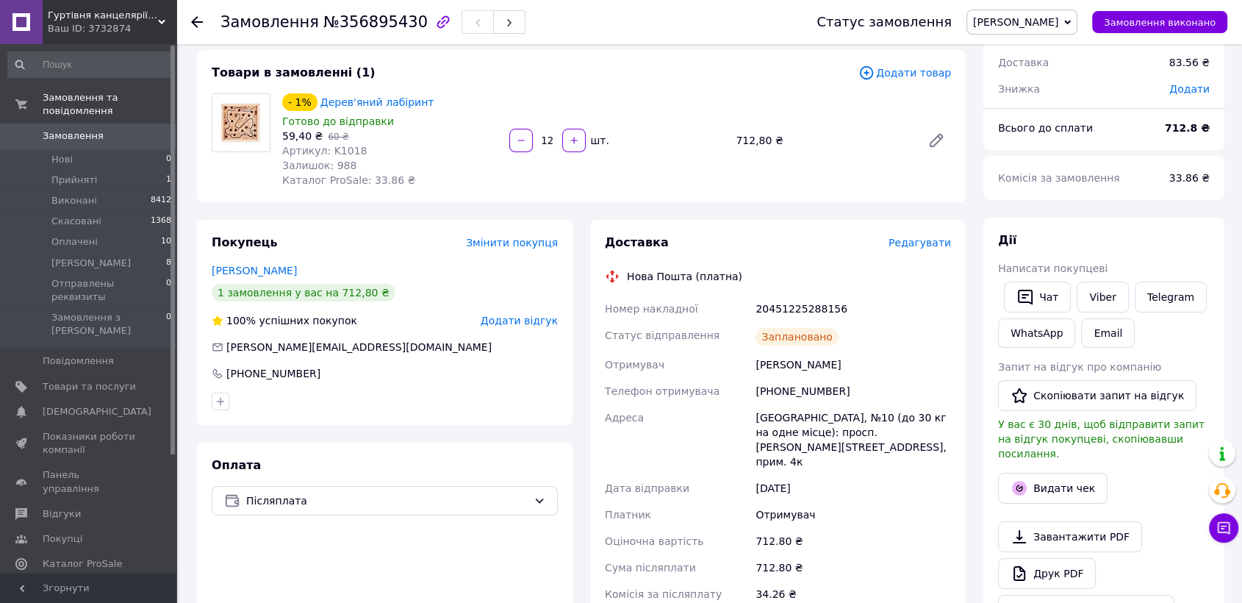
scroll to position [0, 0]
